Goal: Information Seeking & Learning: Check status

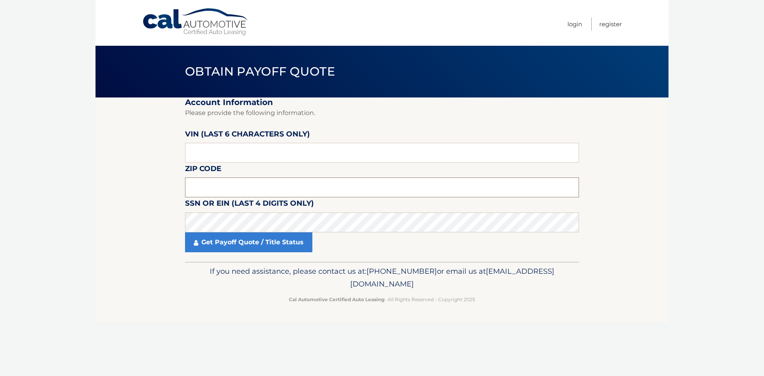
drag, startPoint x: 227, startPoint y: 188, endPoint x: 232, endPoint y: 191, distance: 5.5
click at [232, 191] on input "text" at bounding box center [382, 188] width 394 height 20
click at [215, 186] on input "11803" at bounding box center [382, 188] width 394 height 20
type input "11804"
click at [243, 254] on fieldset "Account Information Please provide the following information. [PERSON_NAME] (la…" at bounding box center [382, 180] width 394 height 164
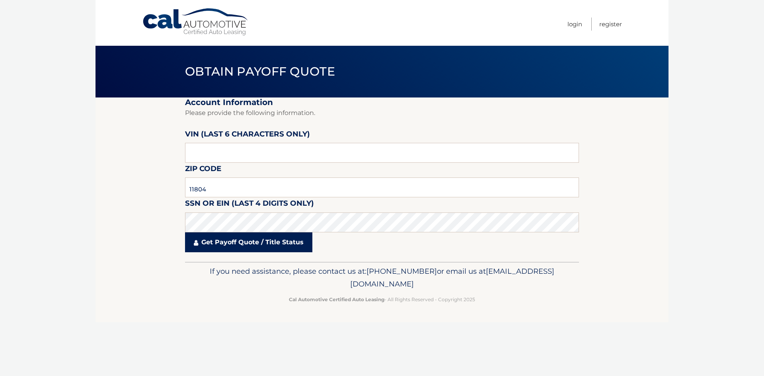
click at [242, 246] on link "Get Payoff Quote / Title Status" at bounding box center [248, 242] width 127 height 20
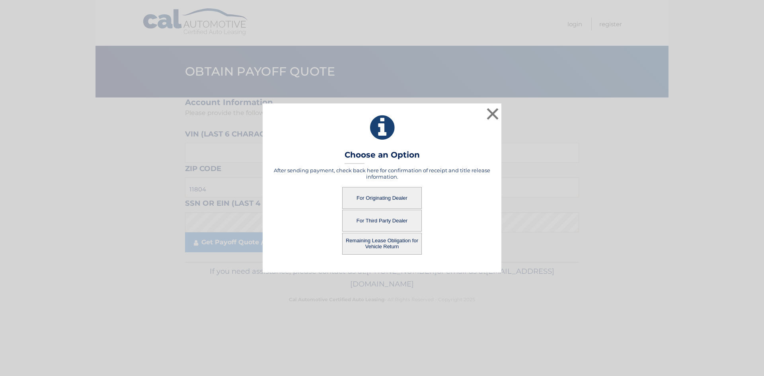
click at [396, 201] on button "For Originating Dealer" at bounding box center [382, 198] width 80 height 22
click at [390, 197] on button "For Originating Dealer" at bounding box center [382, 198] width 80 height 22
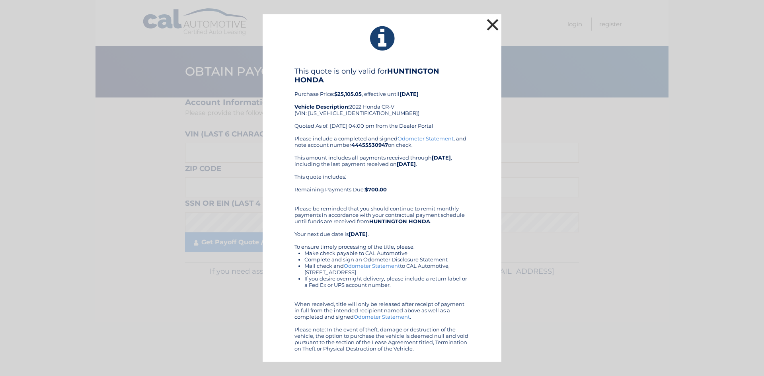
click at [491, 21] on button "×" at bounding box center [493, 25] width 16 height 16
